Goal: Task Accomplishment & Management: Use online tool/utility

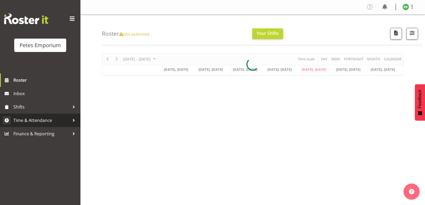
click at [57, 121] on span "Time & Attendance" at bounding box center [41, 120] width 56 height 8
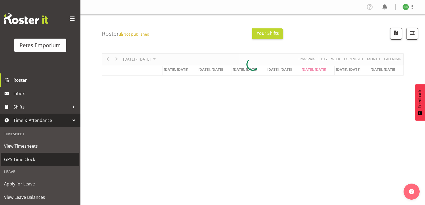
click at [40, 161] on span "GPS Time Clock" at bounding box center [40, 160] width 72 height 8
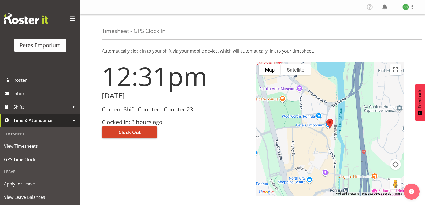
click at [136, 134] on span "Clock Out" at bounding box center [130, 132] width 22 height 7
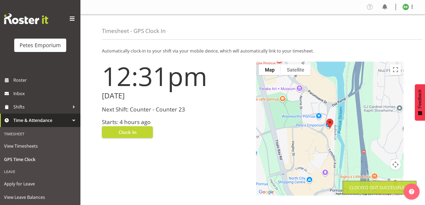
click at [407, 9] on img at bounding box center [406, 7] width 6 height 6
click at [389, 29] on link "Log Out" at bounding box center [390, 28] width 52 height 10
